Goal: Task Accomplishment & Management: Manage account settings

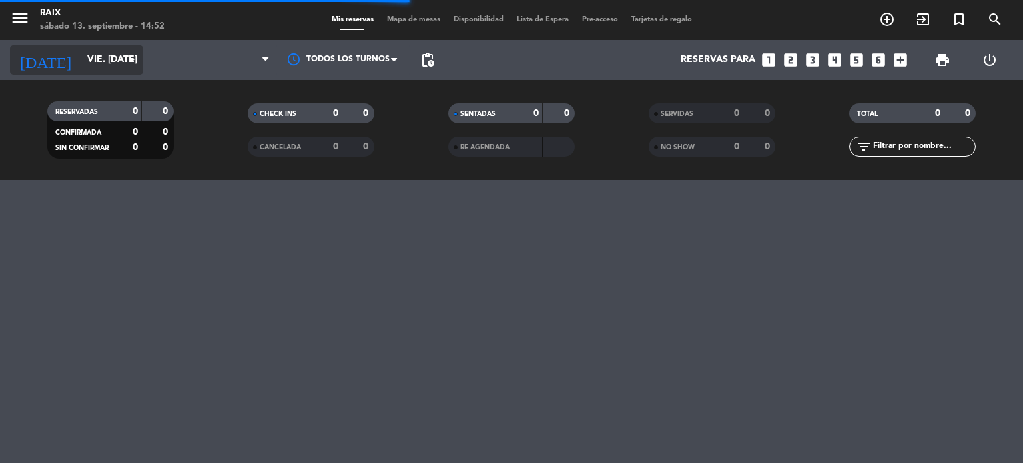
click at [110, 63] on input "vie. [DATE]" at bounding box center [144, 60] width 127 height 24
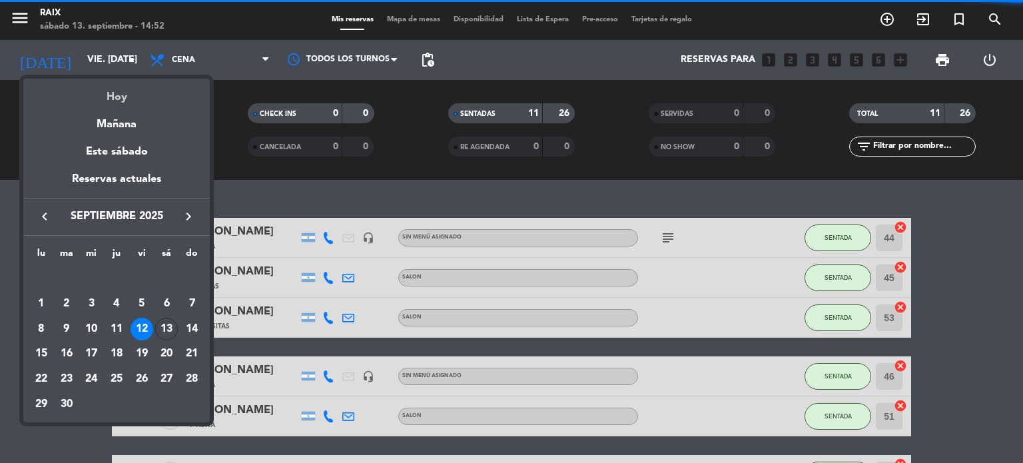
click at [117, 101] on div "Hoy" at bounding box center [116, 92] width 187 height 27
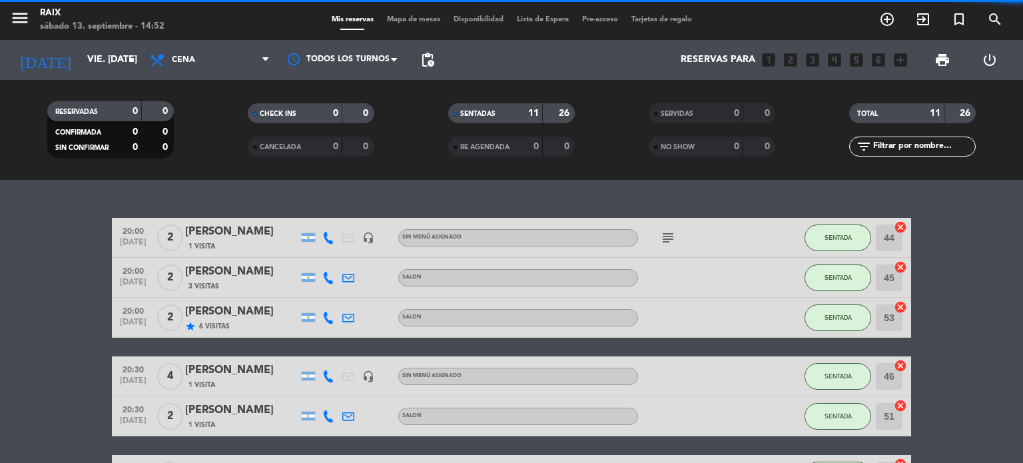
type input "sáb. [DATE]"
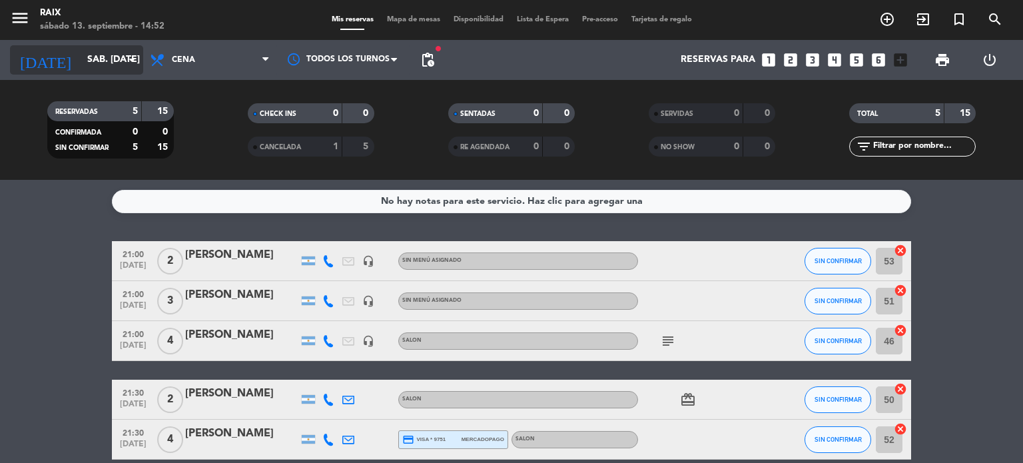
click at [109, 65] on input "sáb. [DATE]" at bounding box center [144, 60] width 127 height 24
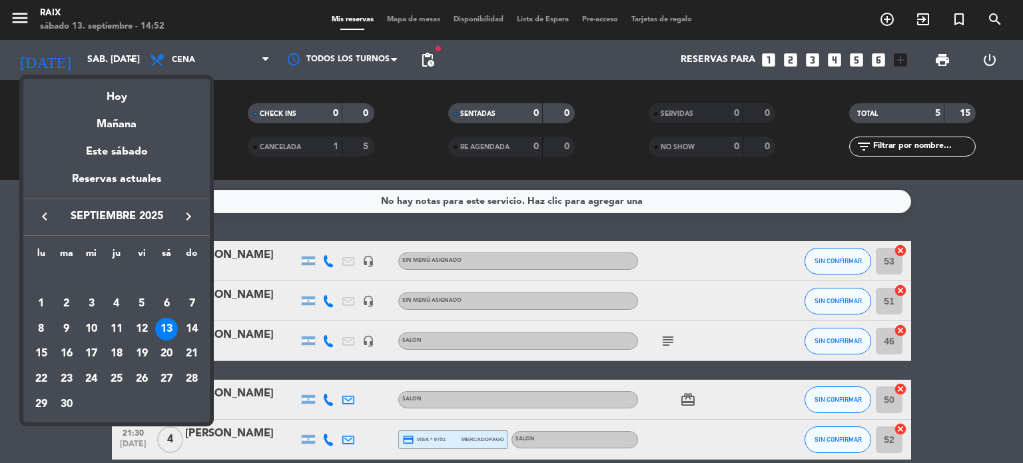
click at [0, 350] on div at bounding box center [511, 231] width 1023 height 463
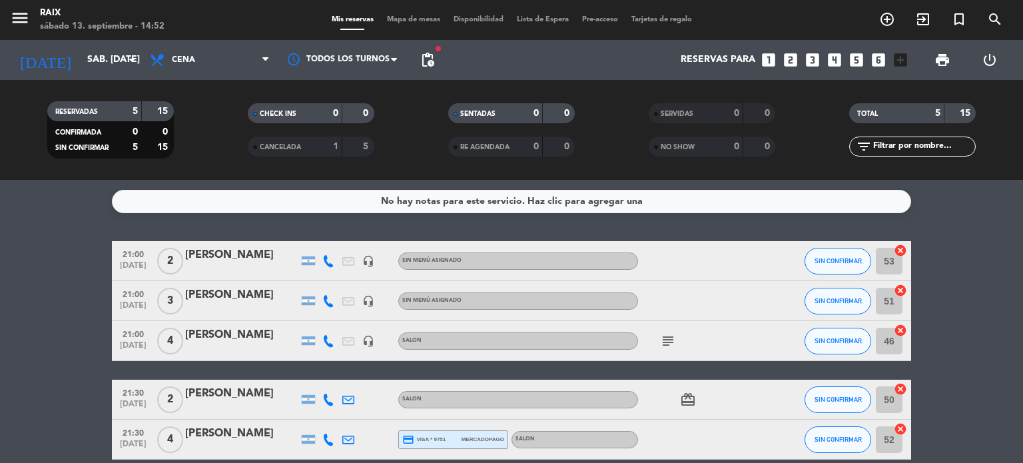
click at [403, 16] on span "Mapa de mesas" at bounding box center [413, 19] width 67 height 7
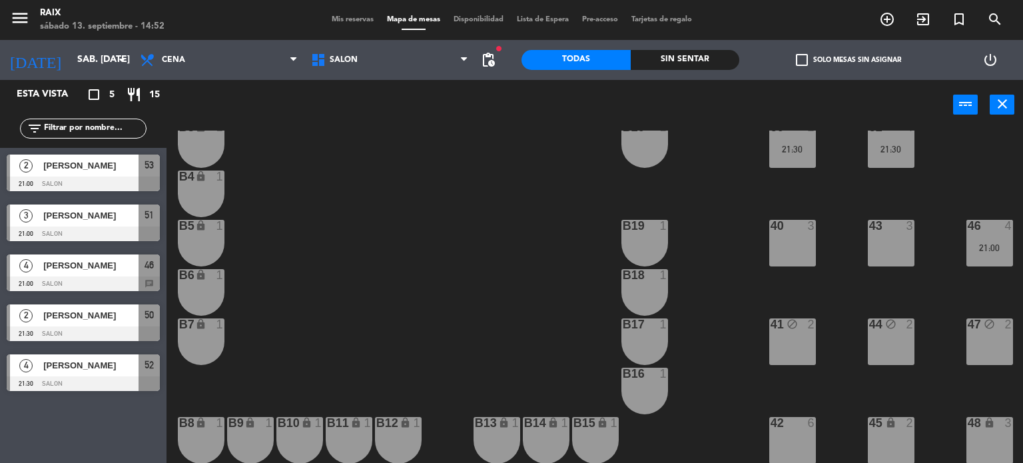
scroll to position [138, 51]
drag, startPoint x: 638, startPoint y: 232, endPoint x: 639, endPoint y: 274, distance: 41.3
click at [639, 274] on div "51 3 21:00 53 2 21:00 54 2 B1 lock 1 B22 lock 1 B2 lock 1 B21 1 50 2 21:30 52 4…" at bounding box center [600, 297] width 847 height 333
click at [639, 274] on div at bounding box center [645, 275] width 22 height 12
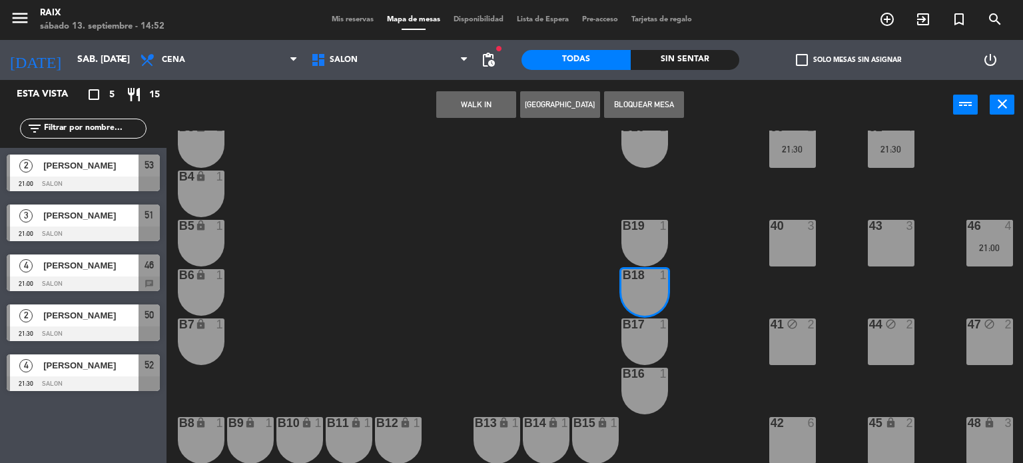
click at [637, 227] on div "B19 1" at bounding box center [645, 243] width 47 height 47
click at [645, 322] on div at bounding box center [645, 324] width 22 height 12
click at [651, 371] on div at bounding box center [645, 374] width 22 height 12
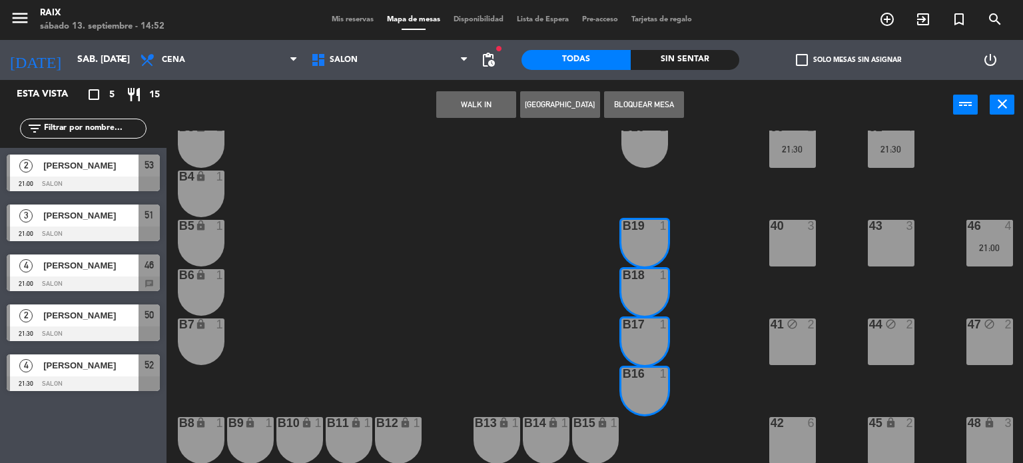
click at [632, 104] on button "Bloquear Mesa" at bounding box center [644, 104] width 80 height 27
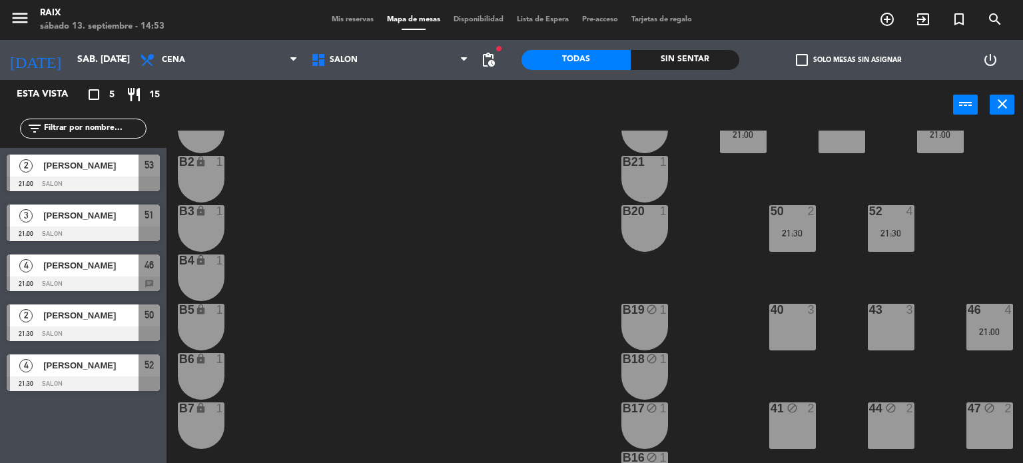
scroll to position [64, 51]
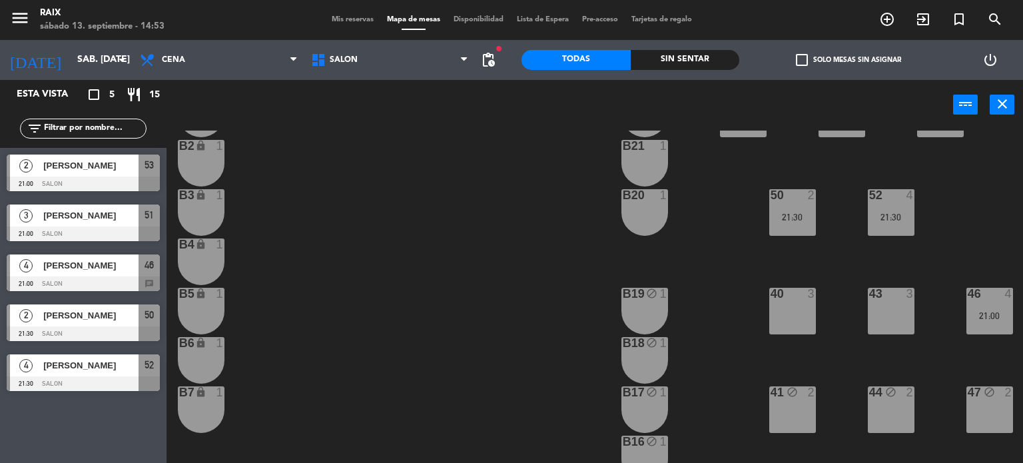
click at [785, 226] on div "50 2 21:30" at bounding box center [792, 212] width 47 height 47
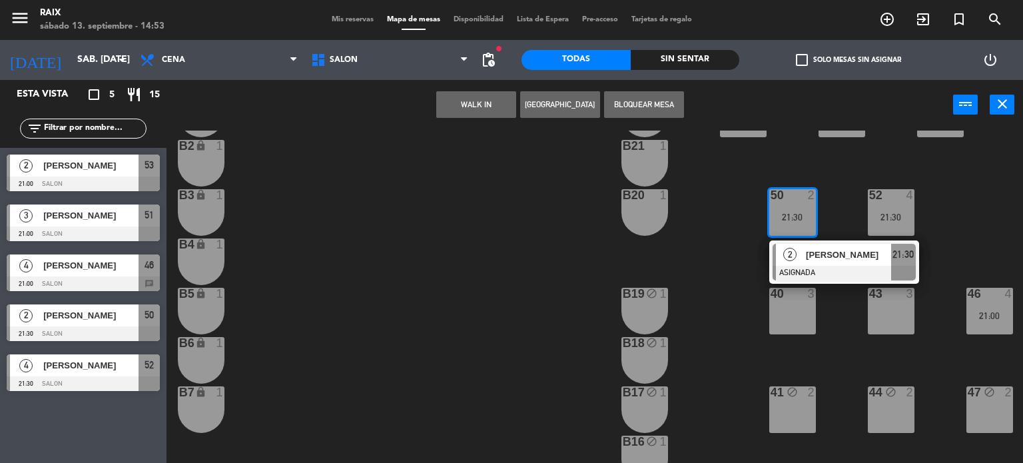
click at [886, 405] on div "44 block 2" at bounding box center [891, 409] width 47 height 47
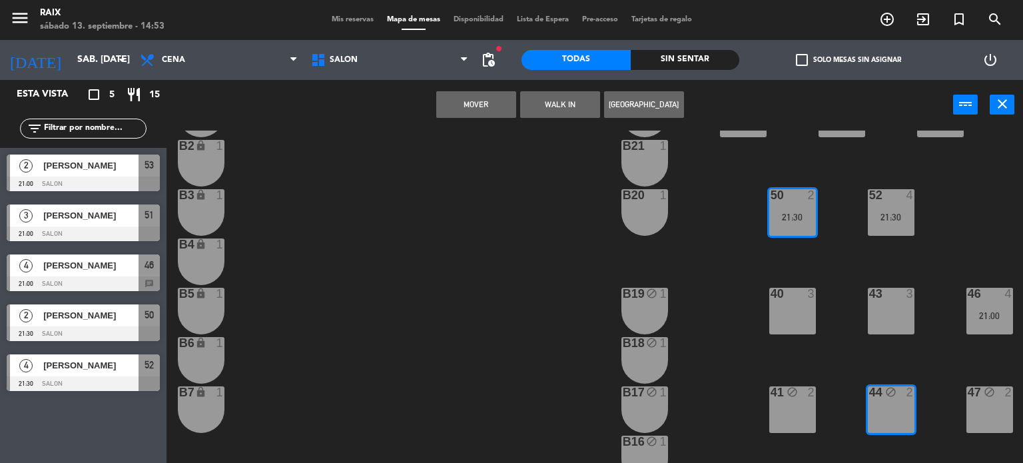
click at [464, 103] on button "Mover" at bounding box center [476, 104] width 80 height 27
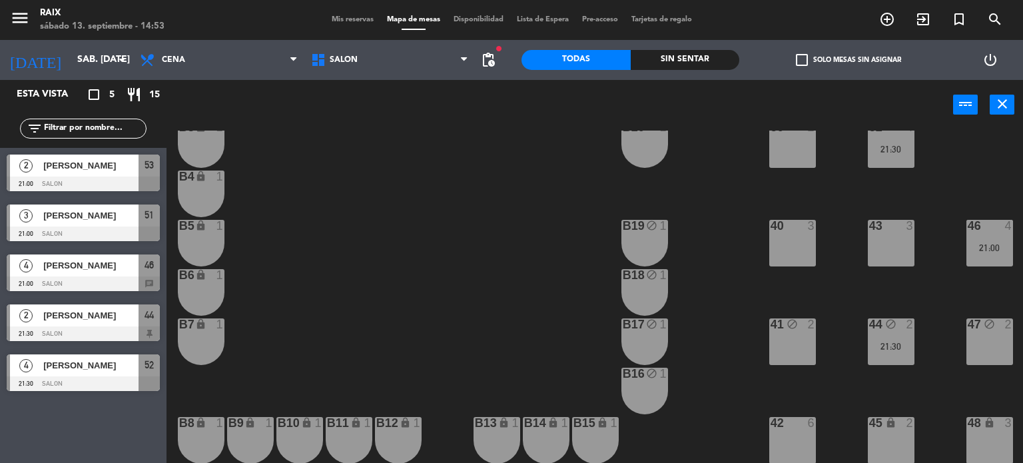
scroll to position [0, 51]
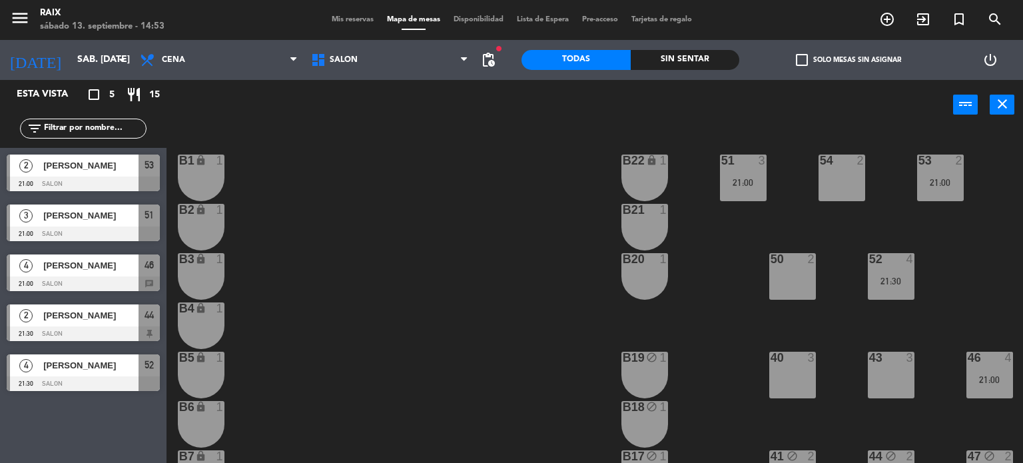
click at [342, 21] on span "Mis reservas" at bounding box center [352, 19] width 55 height 7
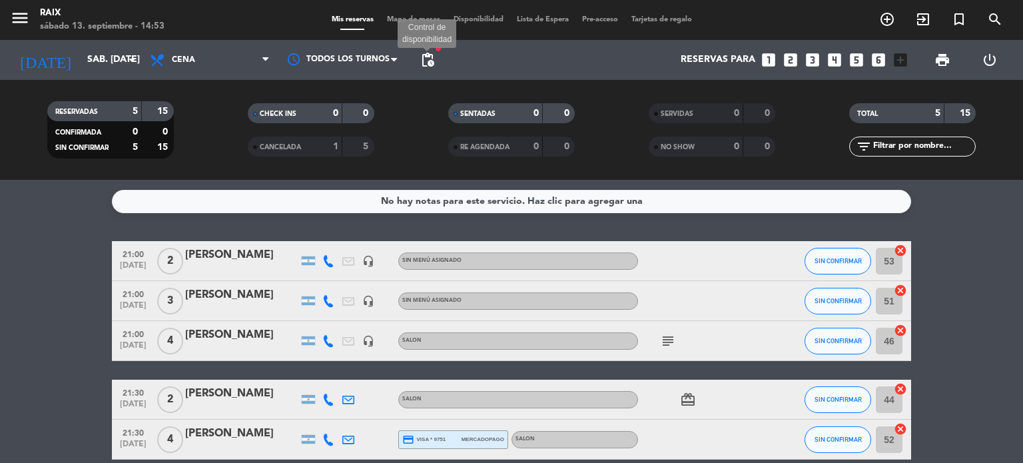
click at [432, 56] on span "pending_actions" at bounding box center [428, 60] width 16 height 16
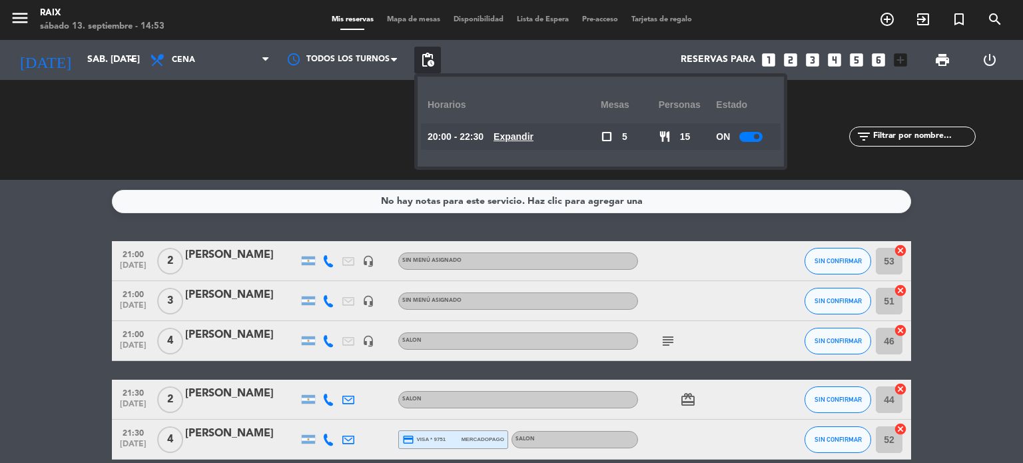
click at [532, 134] on u "Expandir" at bounding box center [514, 136] width 40 height 11
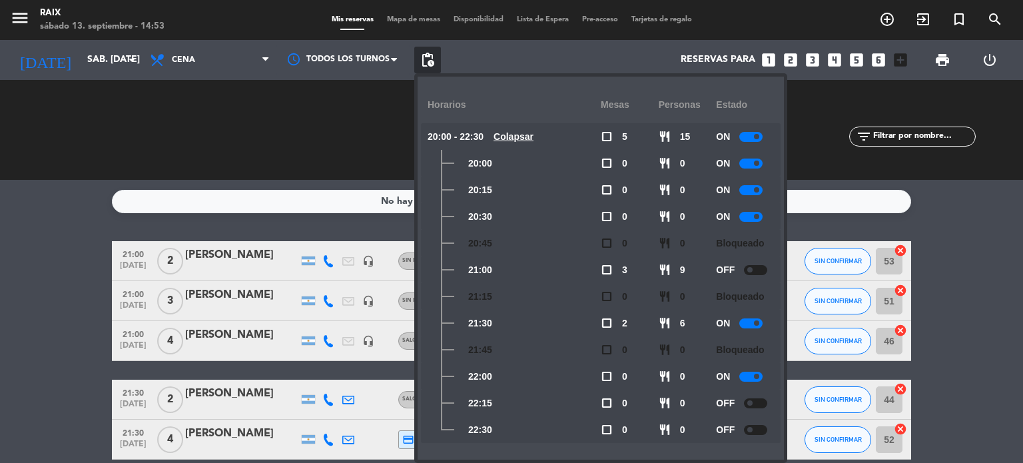
click at [755, 269] on div at bounding box center [755, 270] width 23 height 10
click at [40, 271] on bookings-row "21:00 [DATE] 2 [PERSON_NAME] headset_mic Sin menú asignado SIN CONFIRMAR 53 can…" at bounding box center [511, 350] width 1023 height 219
